Goal: Task Accomplishment & Management: Manage account settings

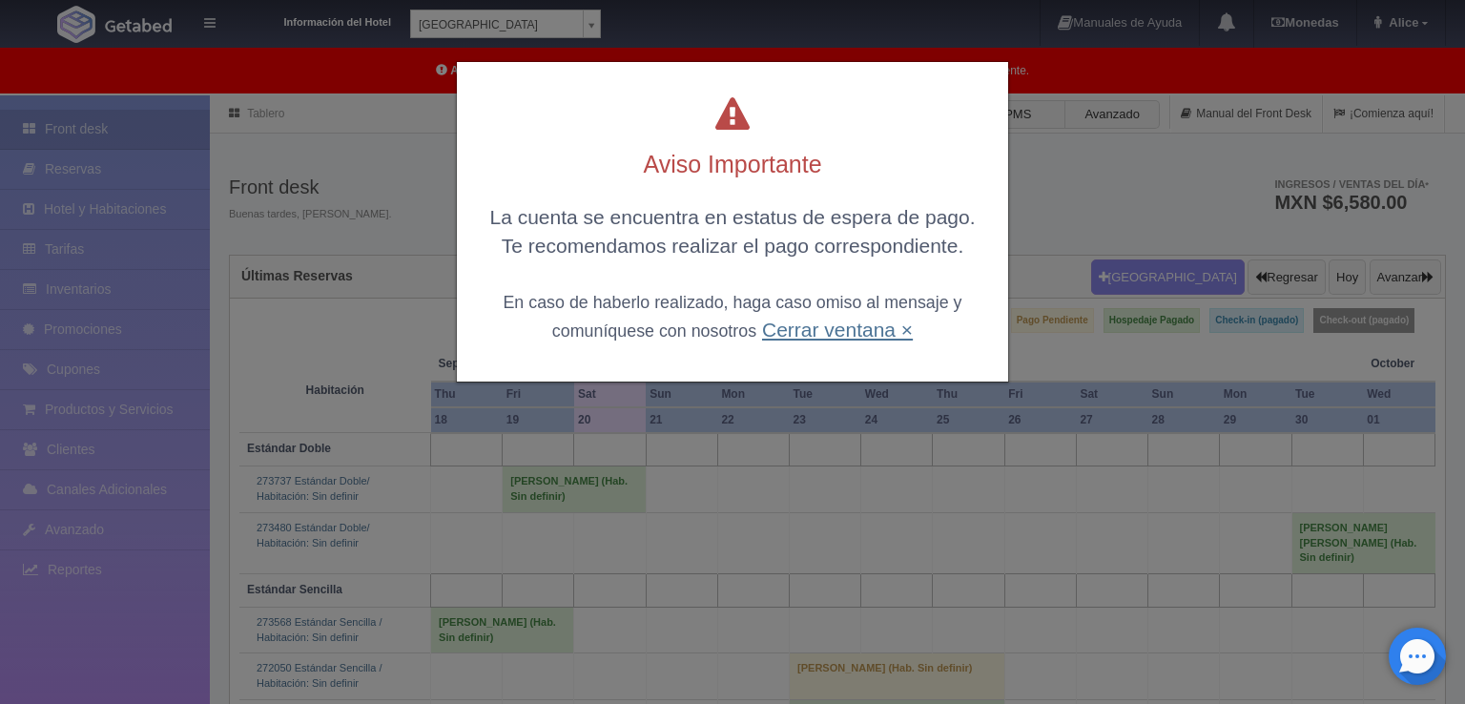
click at [839, 330] on link "Cerrar ventana ×" at bounding box center [837, 330] width 151 height 22
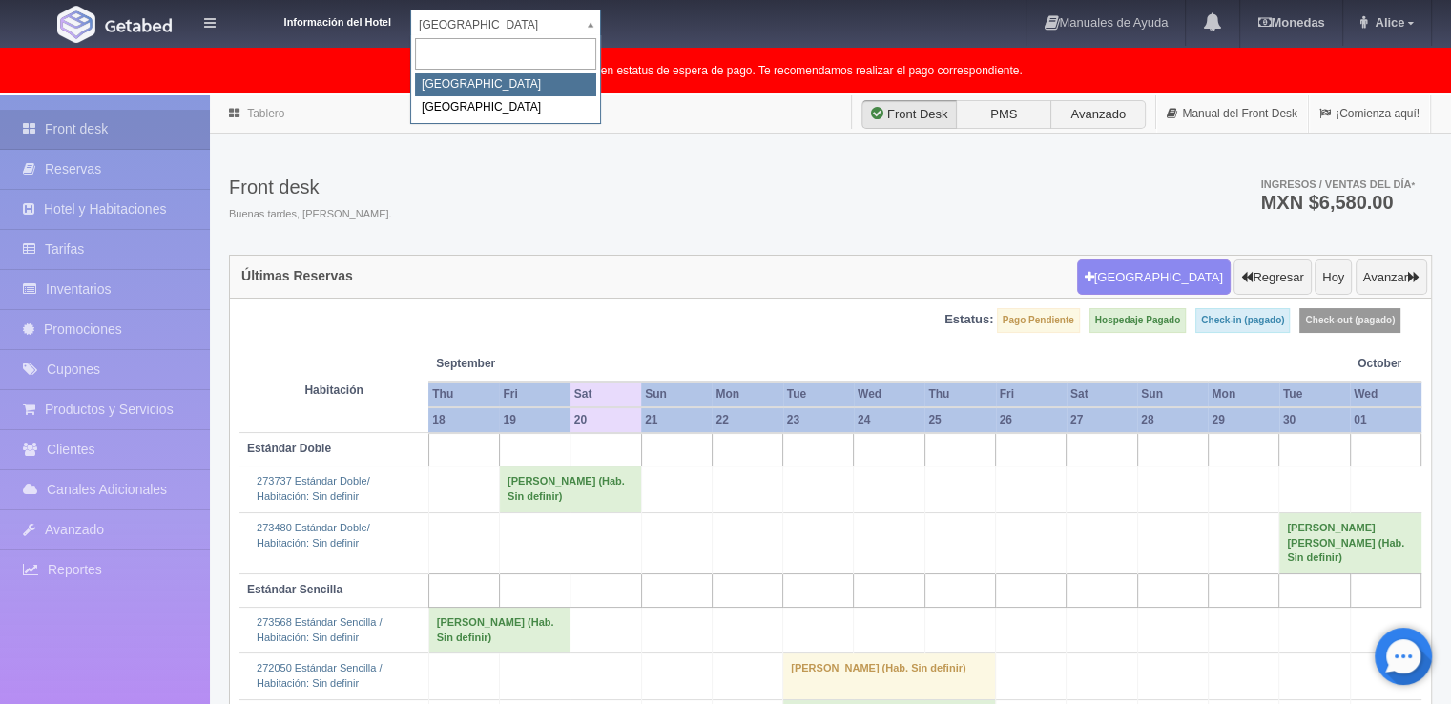
click at [591, 95] on body "Información del Hotel Hotel Plaza Campeche Hotel Plaza Campeche Hotel Plaza Col…" at bounding box center [725, 505] width 1451 height 820
select select "375"
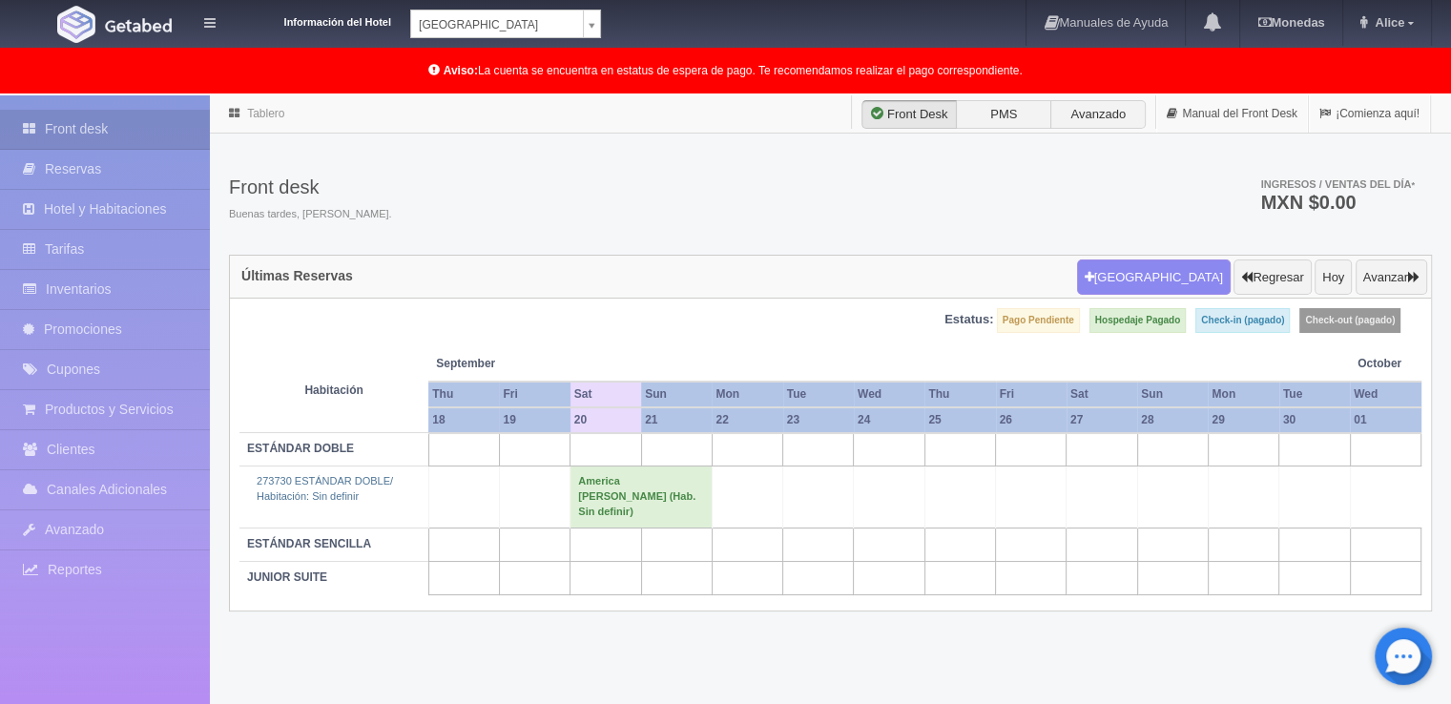
click at [587, 95] on body "Información del Hotel [GEOGRAPHIC_DATA] Campeche [GEOGRAPHIC_DATA] Colonial Man…" at bounding box center [725, 448] width 1451 height 706
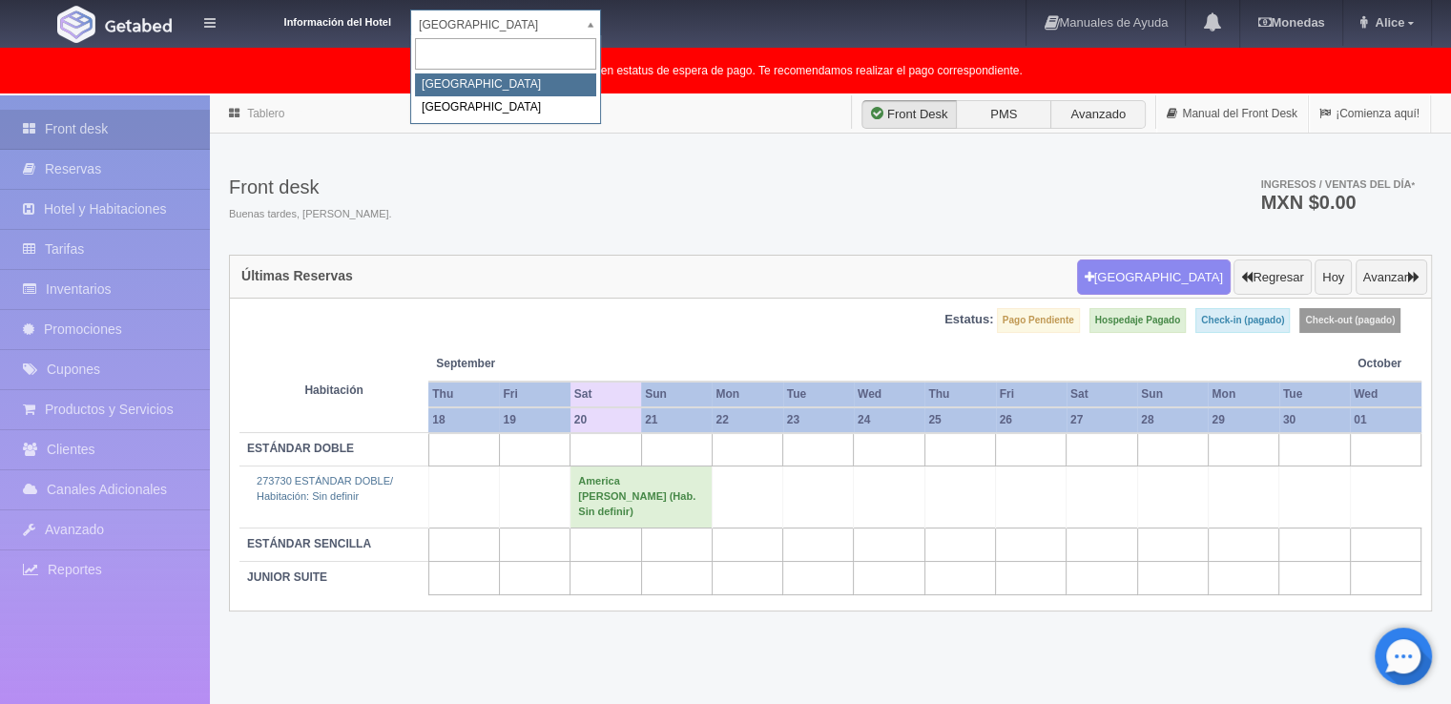
select select "342"
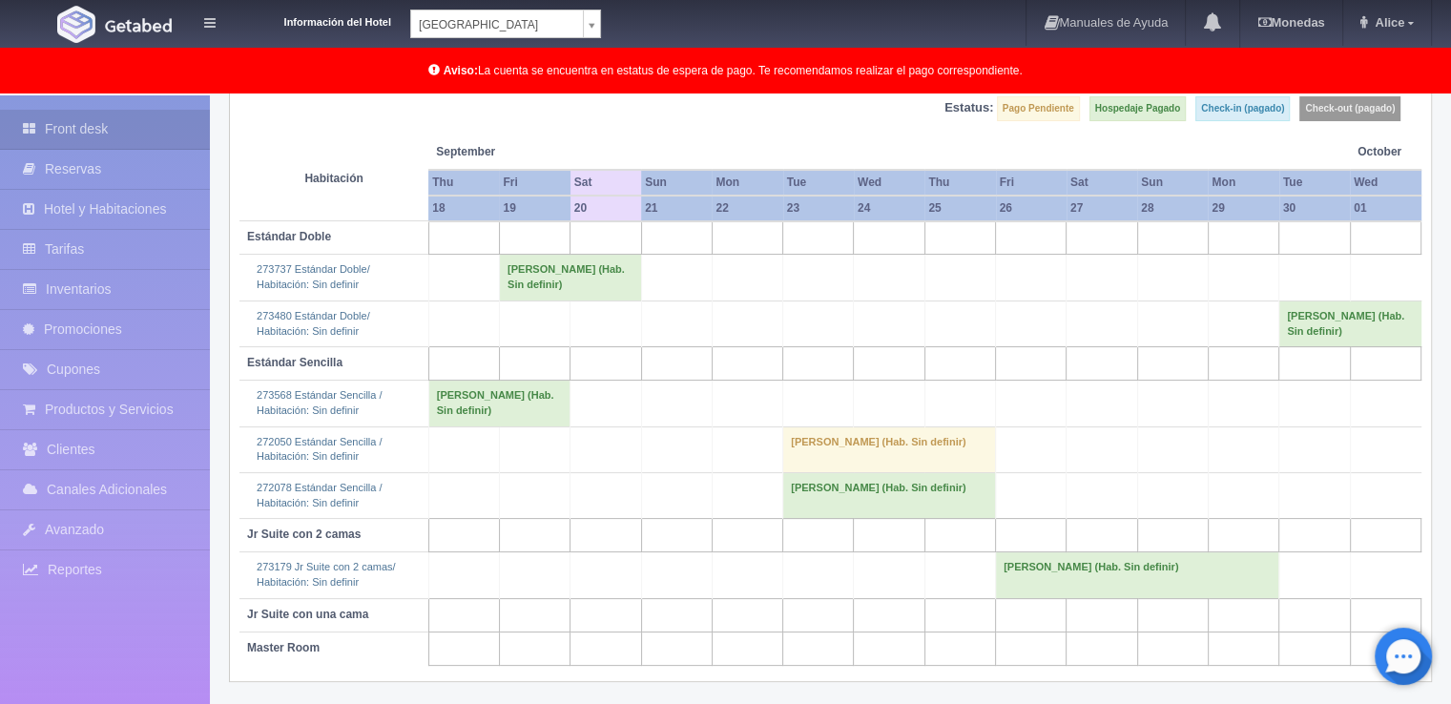
scroll to position [116, 0]
